Goal: Book appointment/travel/reservation

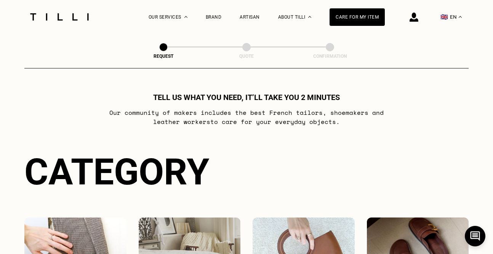
scroll to position [167, 0]
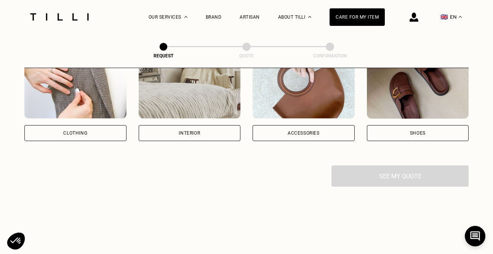
click at [104, 134] on div "Clothing" at bounding box center [75, 133] width 102 height 16
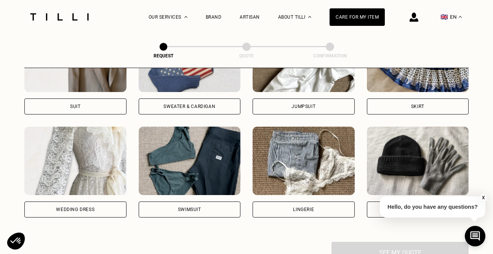
scroll to position [504, 0]
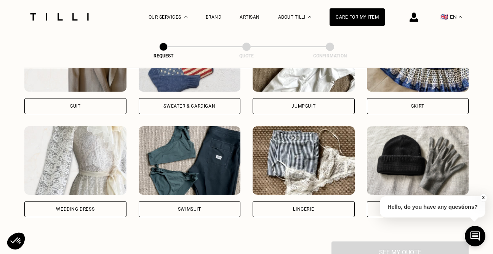
click at [385, 104] on div "Skirt" at bounding box center [418, 106] width 102 height 16
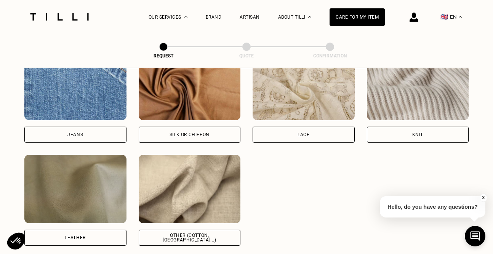
scroll to position [836, 0]
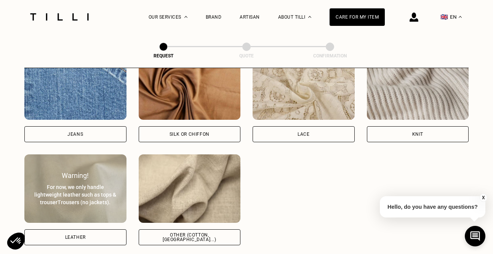
click at [108, 239] on div "Leather" at bounding box center [75, 238] width 102 height 16
select select "FR"
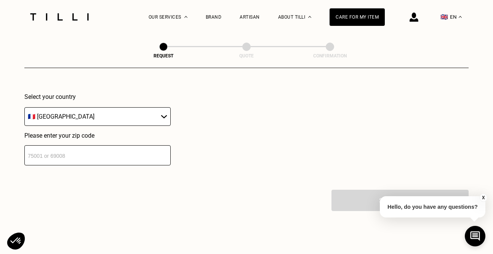
scroll to position [1104, 0]
click at [97, 163] on input "number" at bounding box center [97, 155] width 146 height 20
type input "75003"
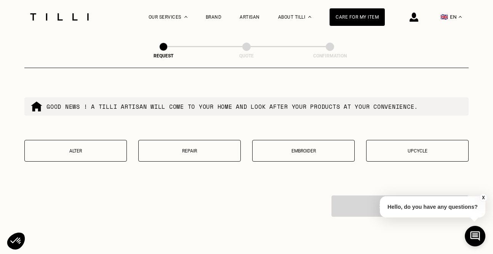
scroll to position [1326, 0]
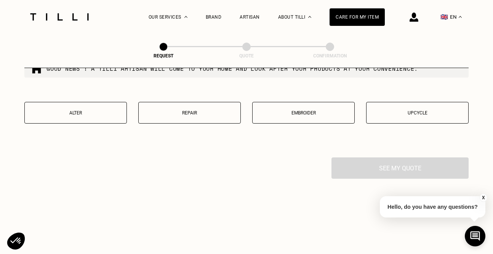
click at [93, 116] on button "Alter" at bounding box center [75, 113] width 102 height 22
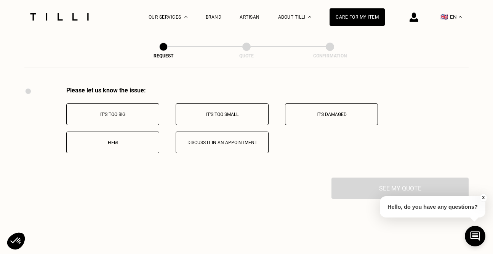
scroll to position [1399, 0]
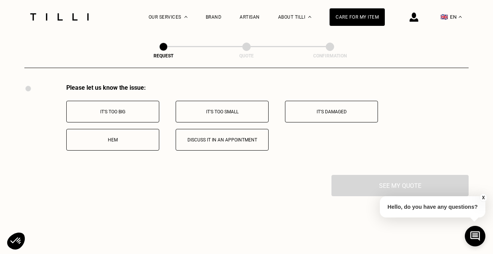
click at [204, 113] on p "It's too small" at bounding box center [222, 111] width 85 height 5
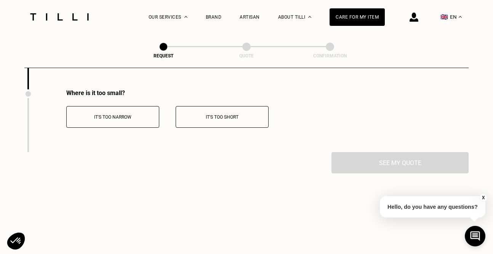
scroll to position [1490, 0]
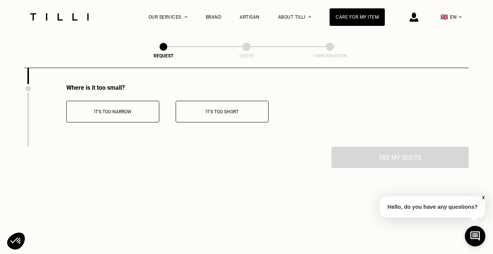
click at [135, 121] on button "It's too narrow" at bounding box center [112, 112] width 93 height 22
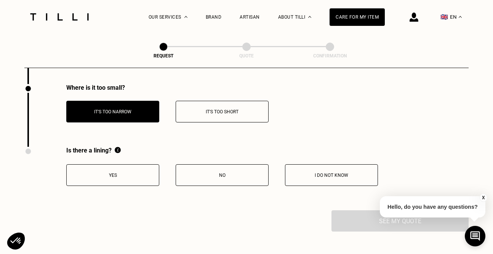
click at [128, 171] on button "Yes" at bounding box center [112, 175] width 93 height 22
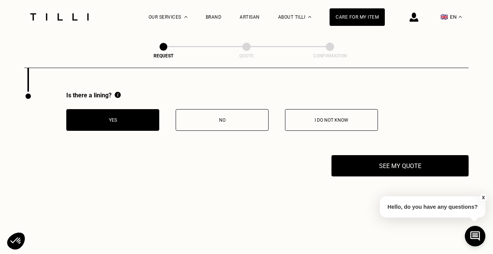
scroll to position [1555, 0]
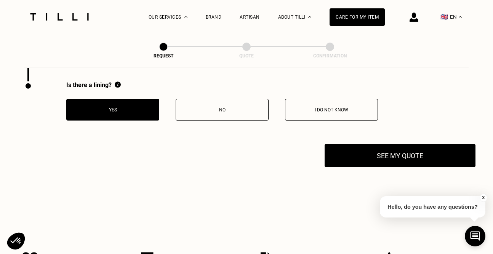
click at [388, 152] on button "See my quote" at bounding box center [399, 156] width 151 height 24
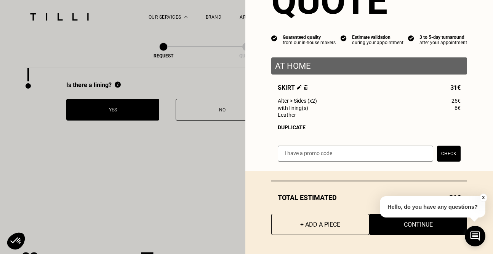
scroll to position [38, 0]
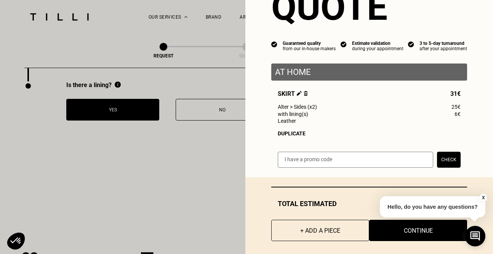
click at [483, 198] on button "X" at bounding box center [483, 198] width 8 height 8
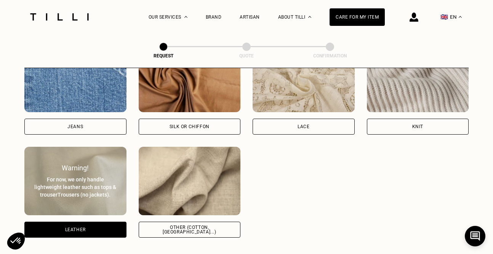
scroll to position [824, 0]
